Goal: Task Accomplishment & Management: Complete application form

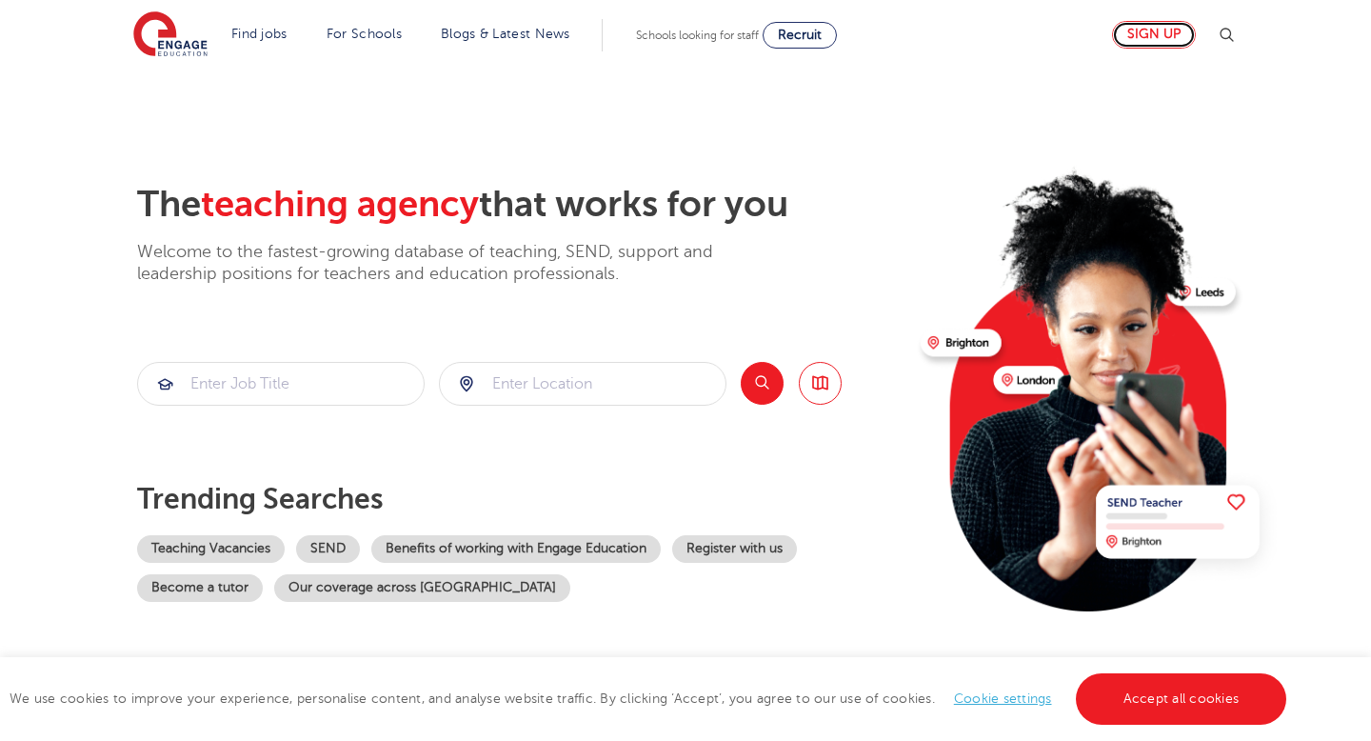
click at [1145, 29] on link "Sign up" at bounding box center [1154, 35] width 84 height 28
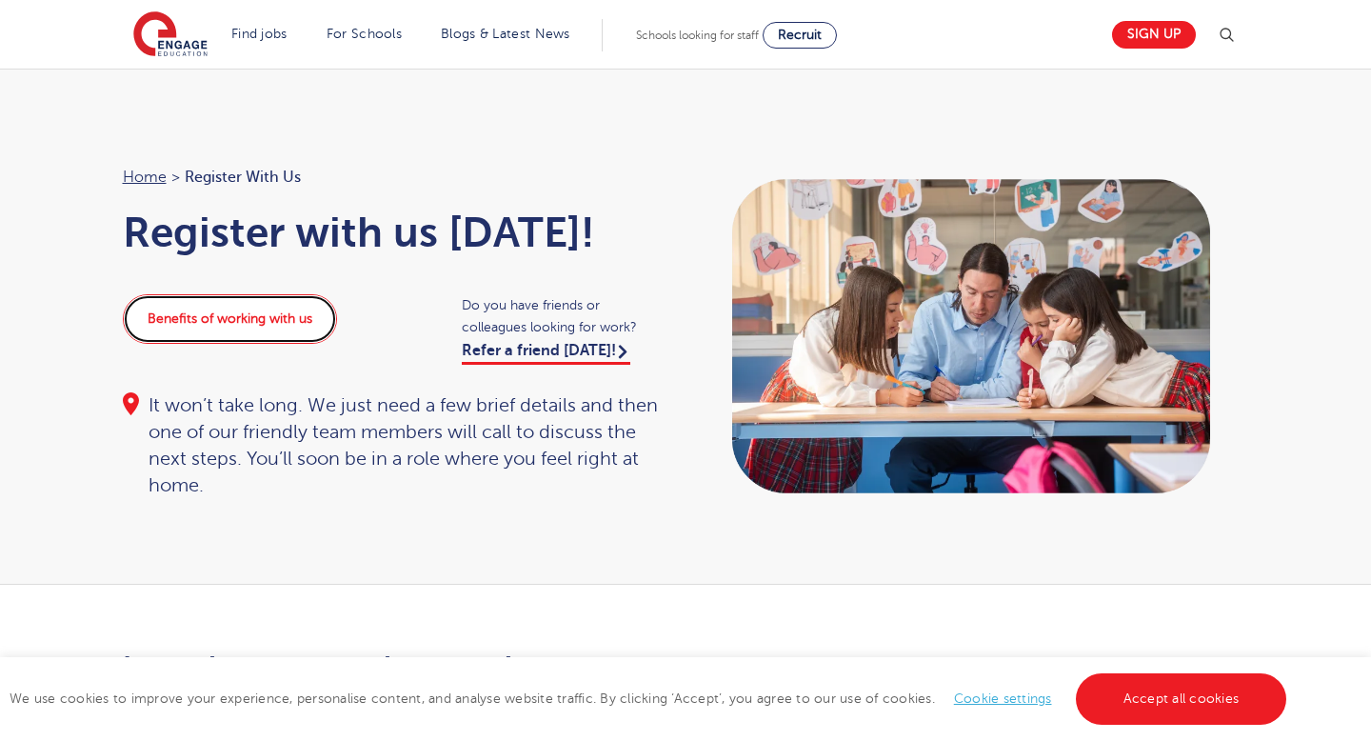
click at [308, 333] on link "Benefits of working with us" at bounding box center [230, 319] width 214 height 50
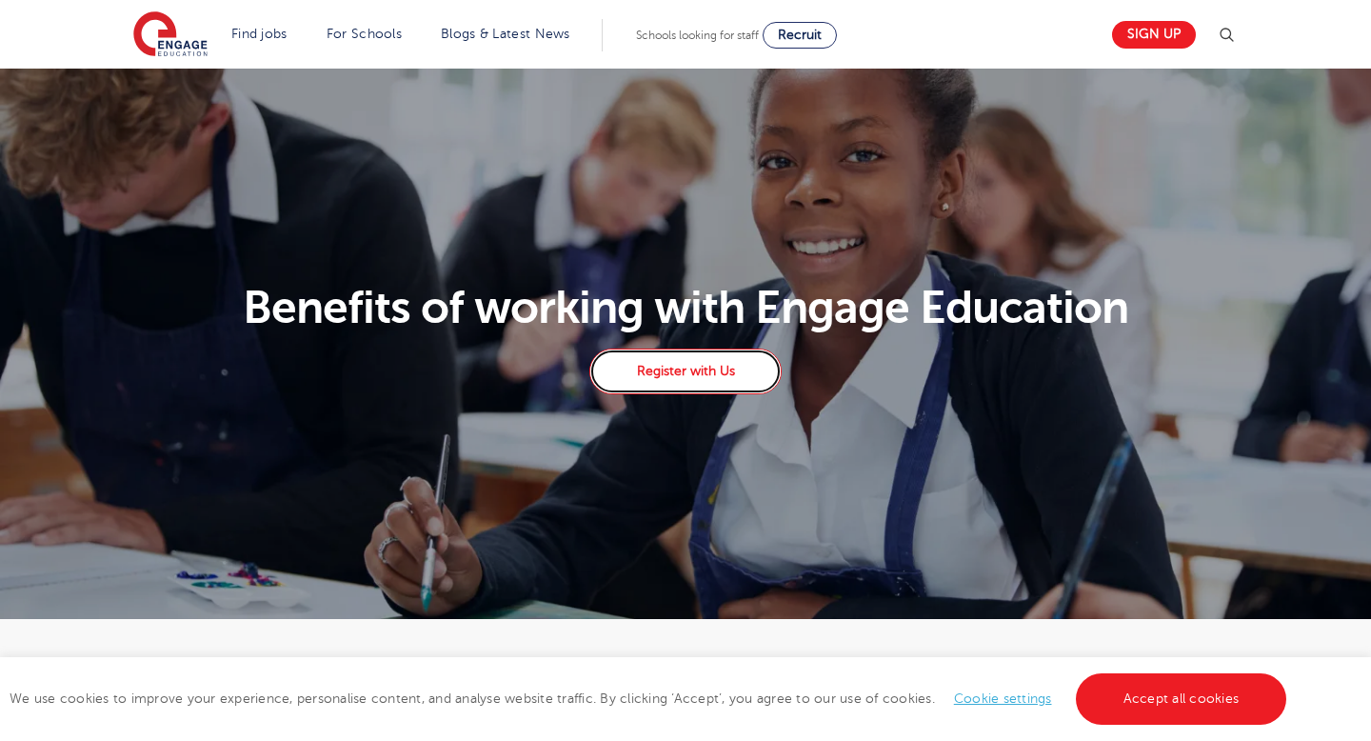
click at [697, 382] on link "Register with Us" at bounding box center [685, 371] width 192 height 46
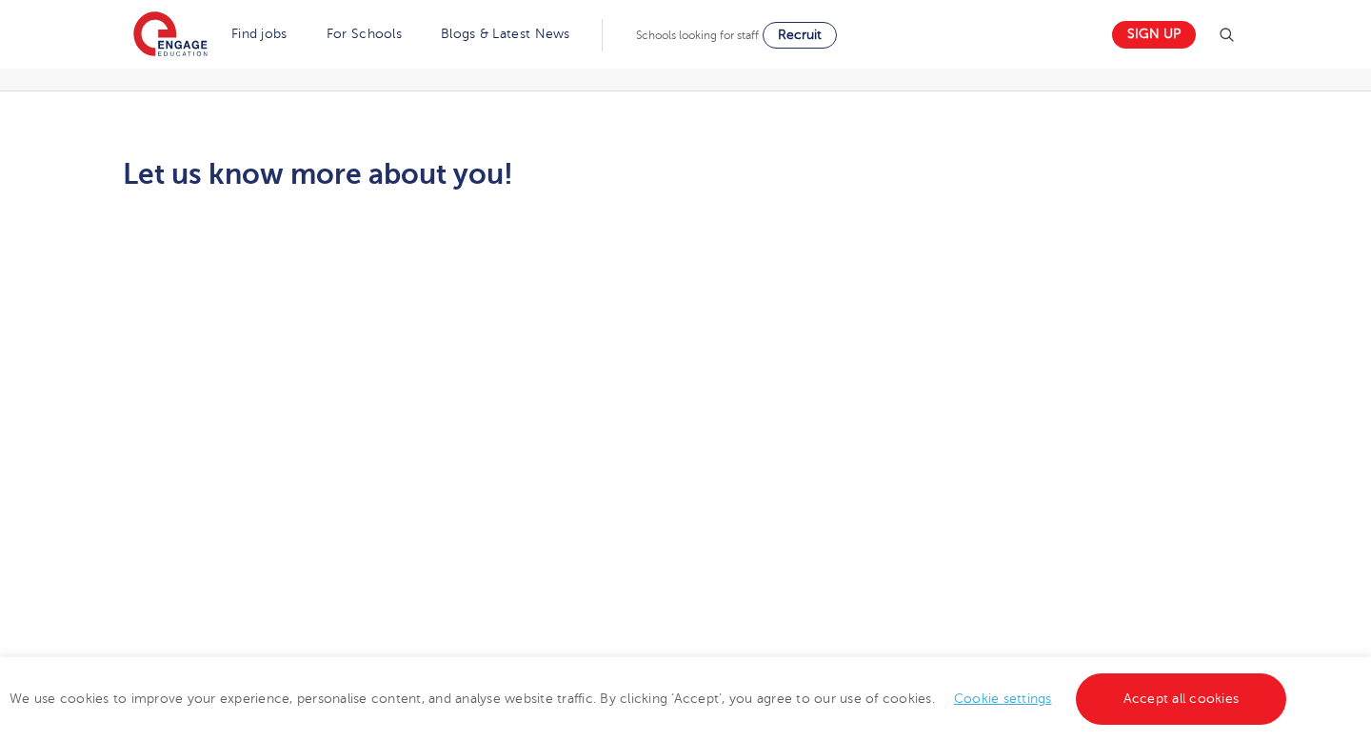
scroll to position [527, 0]
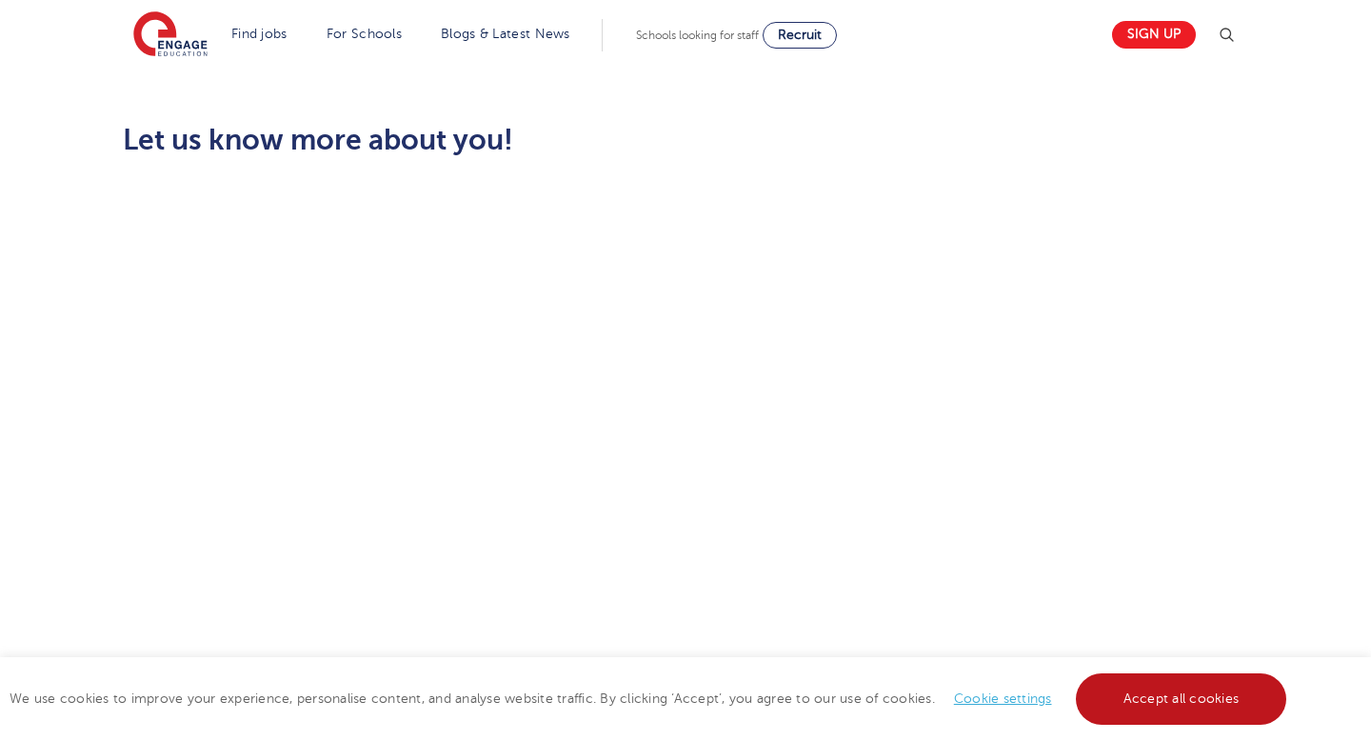
click at [1138, 686] on link "Accept all cookies" at bounding box center [1181, 698] width 211 height 51
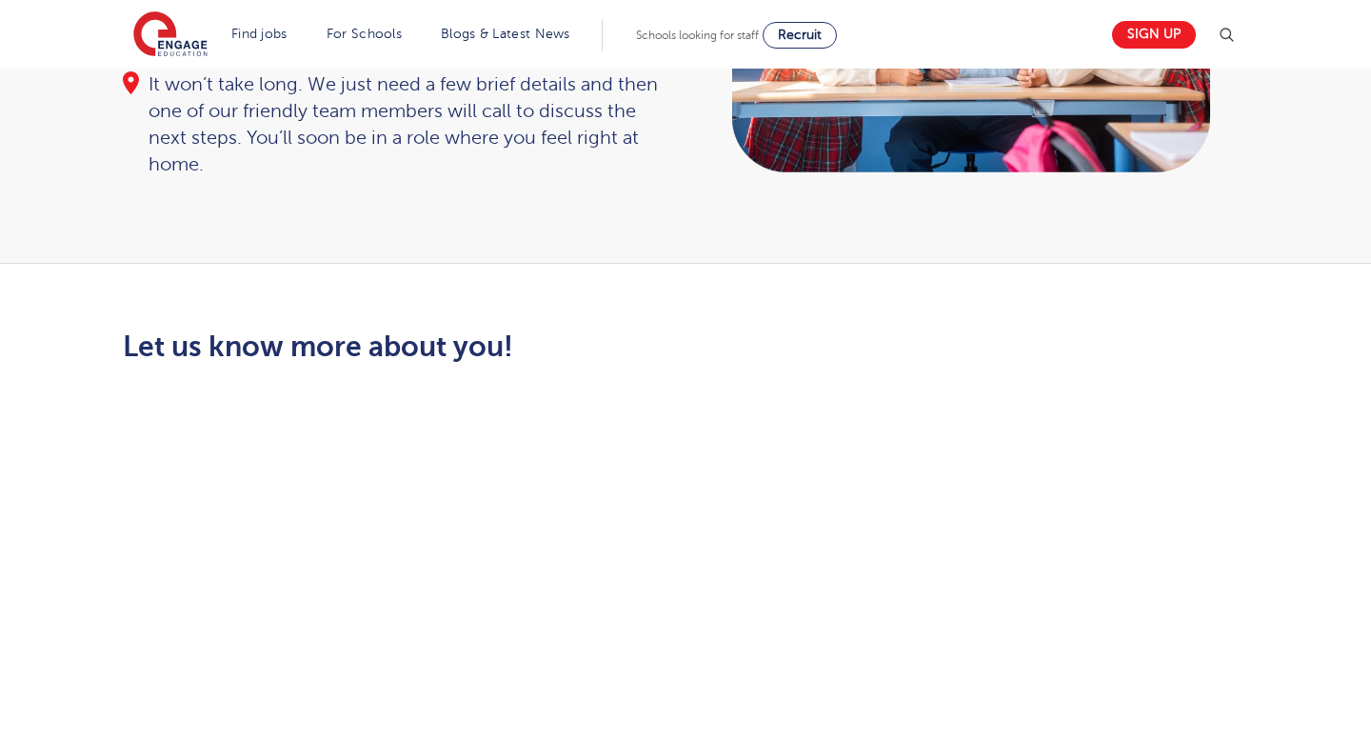
scroll to position [0, 0]
